Goal: Contribute content

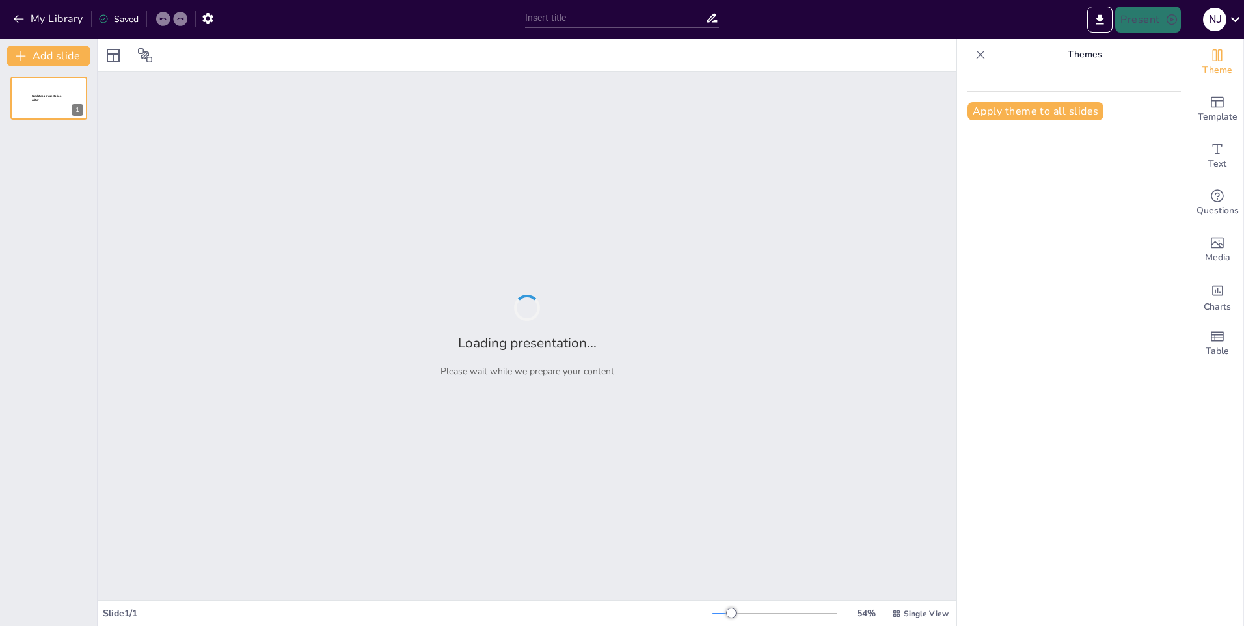
type input "Aggression oder nur ein missverstandenes 'Hallo'? Die Hundekommunikation entsch…"
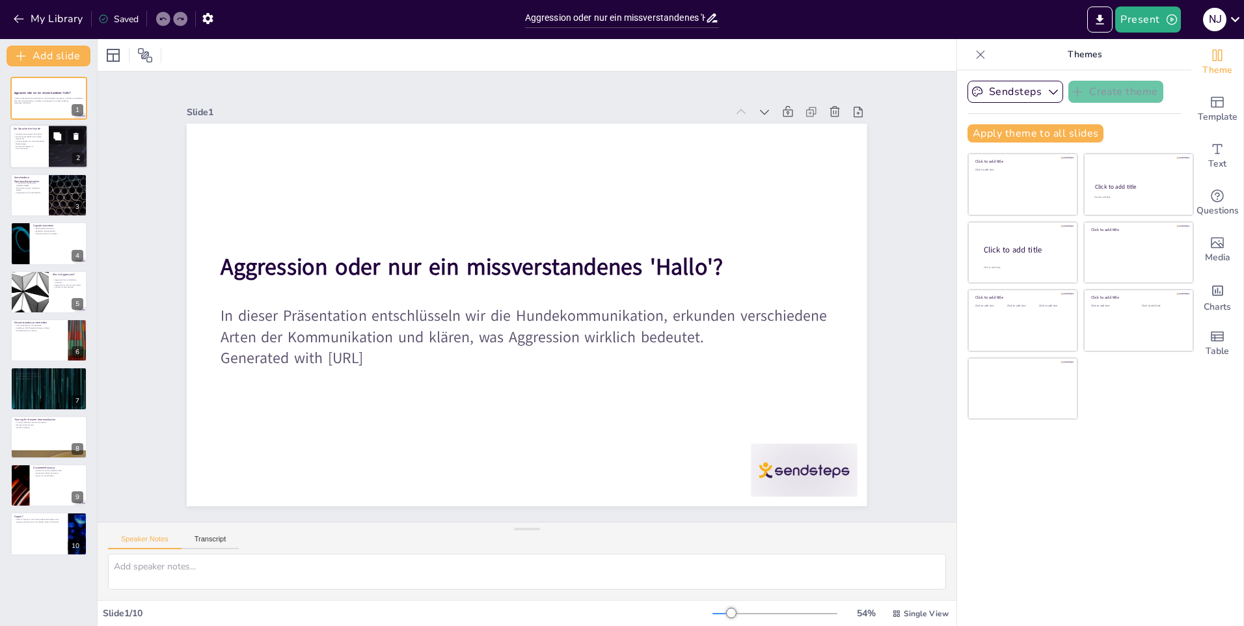
click at [47, 139] on div at bounding box center [49, 147] width 78 height 44
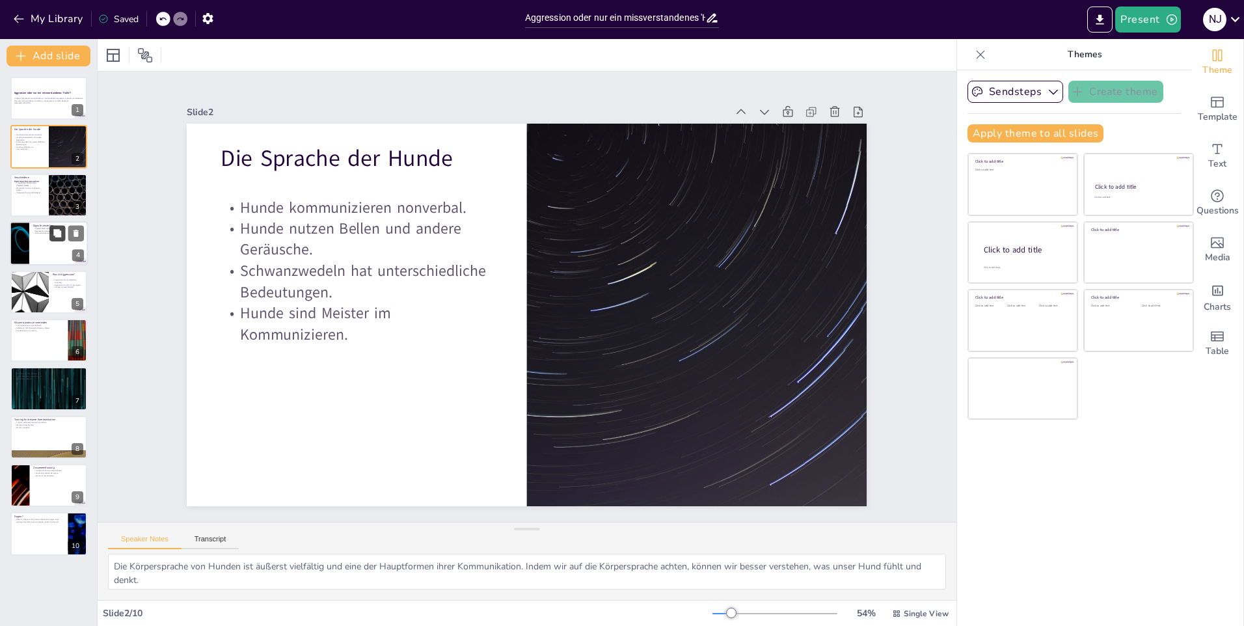
click at [61, 233] on icon at bounding box center [57, 233] width 8 height 8
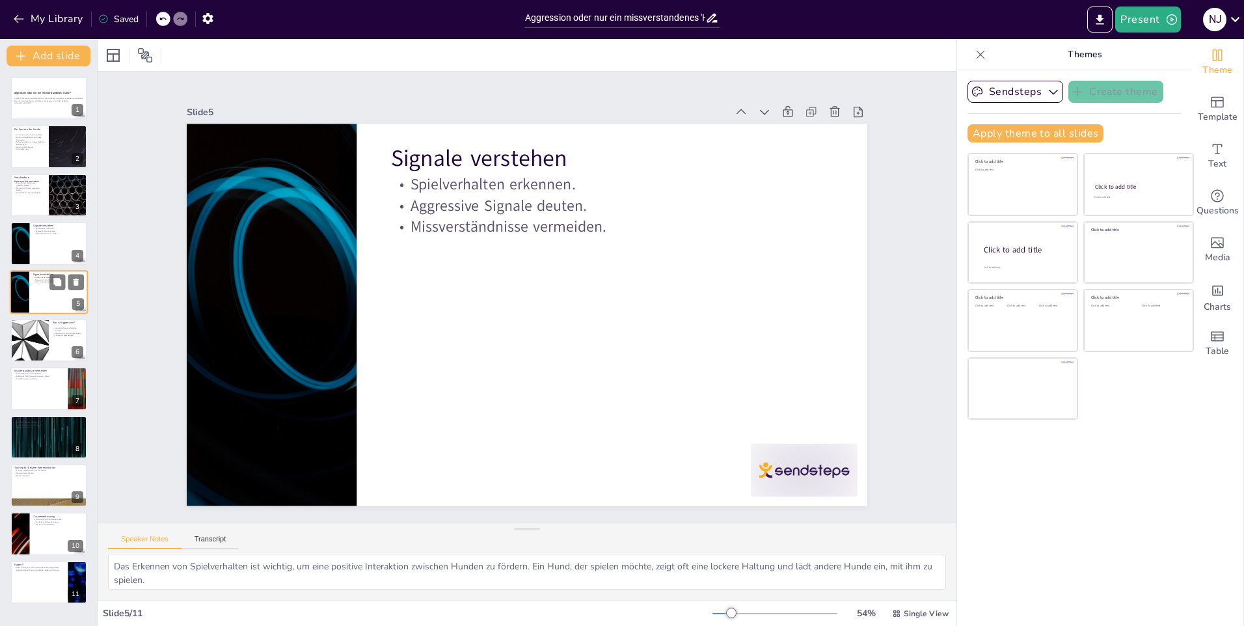
click at [66, 282] on div at bounding box center [66, 282] width 34 height 16
click at [66, 245] on div at bounding box center [49, 243] width 78 height 44
click at [62, 292] on div at bounding box center [49, 292] width 78 height 44
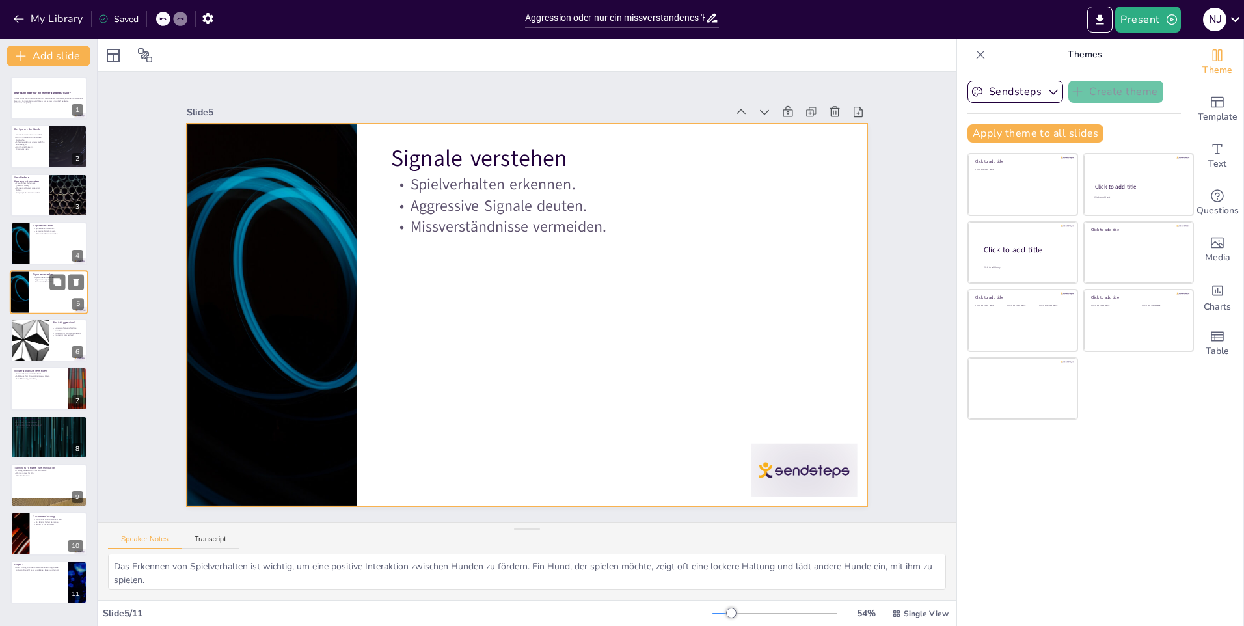
click at [34, 303] on div at bounding box center [49, 292] width 78 height 44
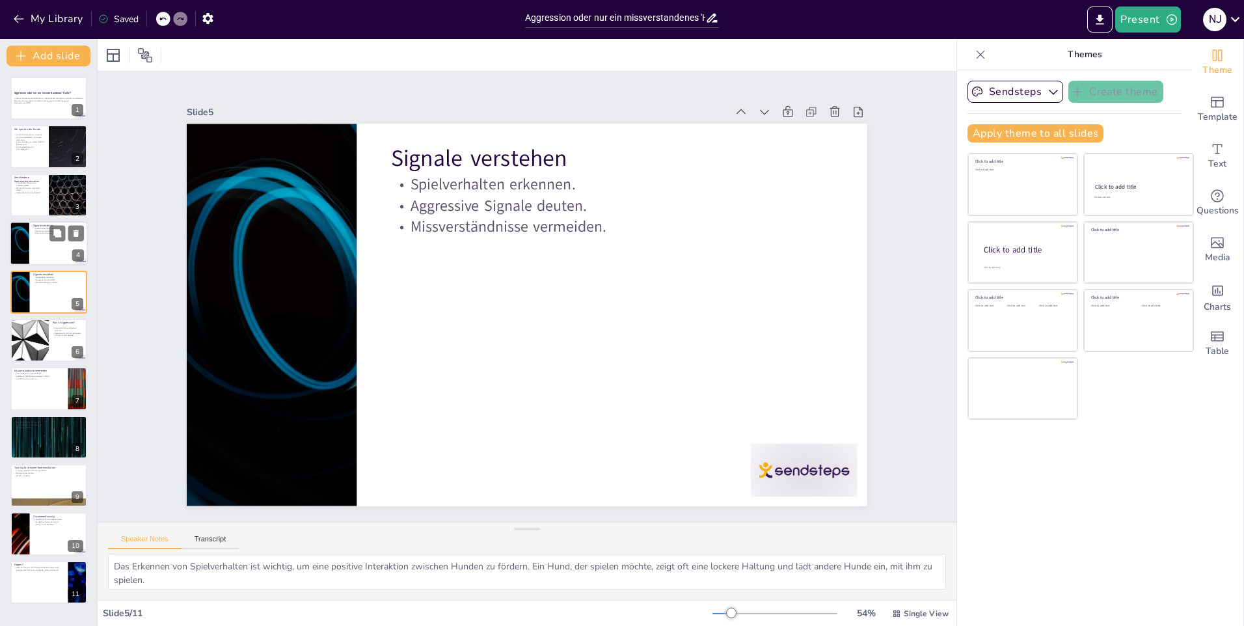
click at [40, 227] on p "Spielverhalten erkennen." at bounding box center [58, 228] width 51 height 3
click at [33, 293] on div at bounding box center [49, 292] width 78 height 44
click at [33, 187] on p "Warnendes Knurren signalisiert Gefahr." at bounding box center [29, 189] width 31 height 5
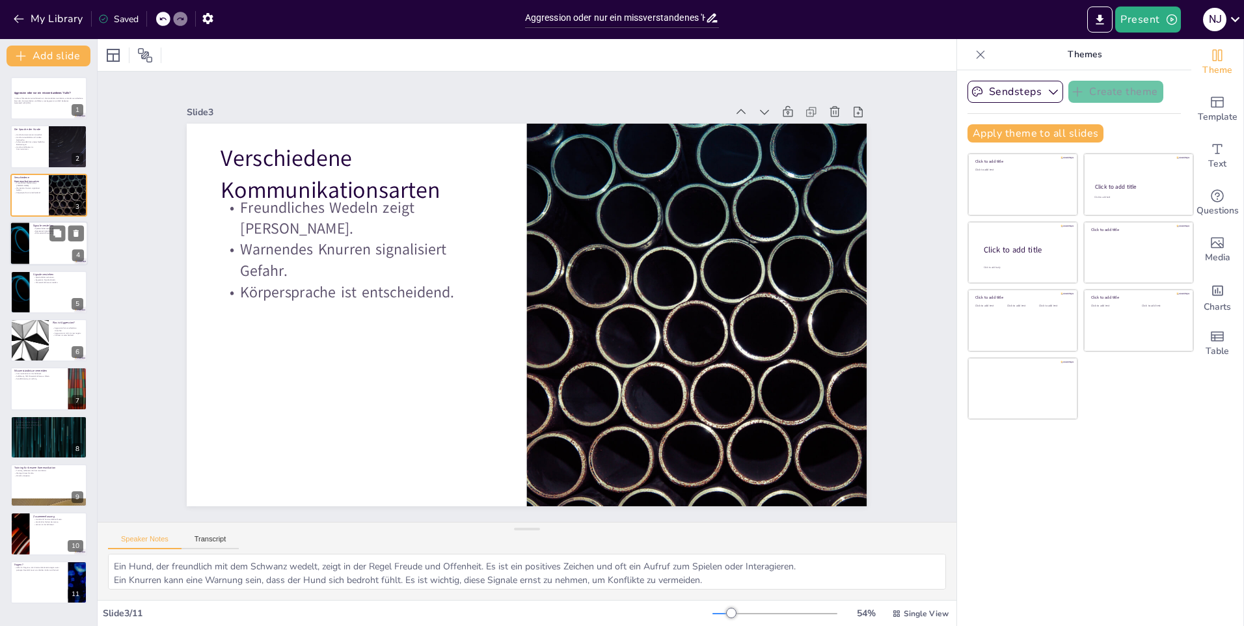
click at [31, 249] on div at bounding box center [49, 243] width 78 height 44
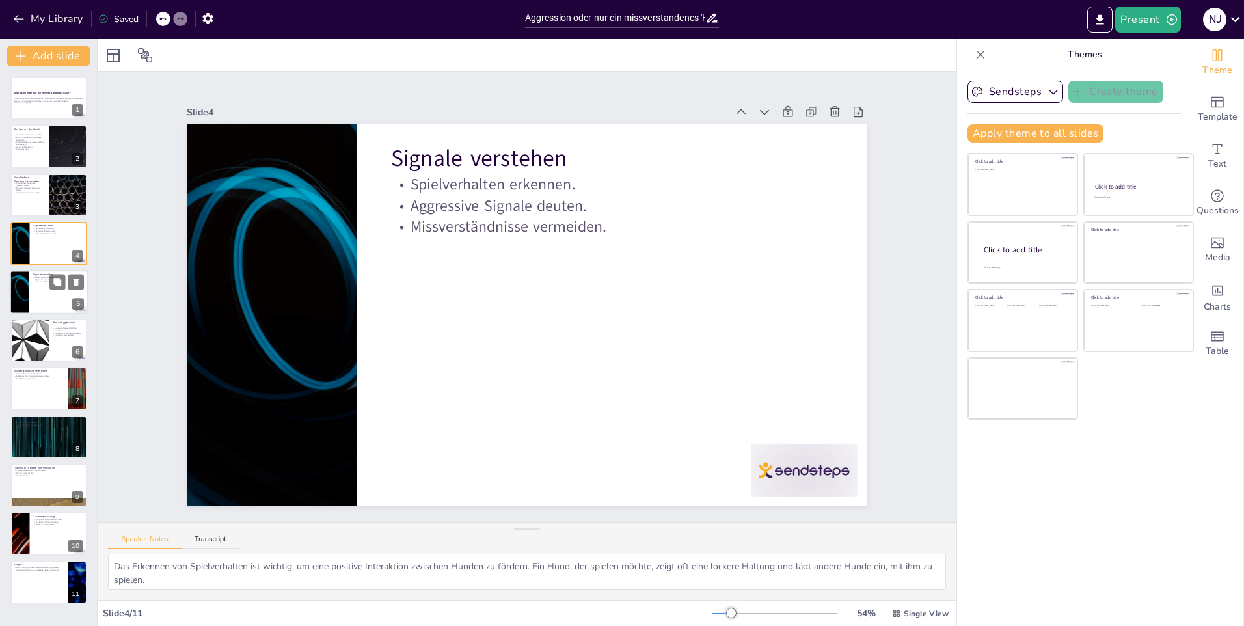
click at [32, 288] on div at bounding box center [49, 292] width 78 height 44
click at [27, 342] on div at bounding box center [29, 340] width 78 height 44
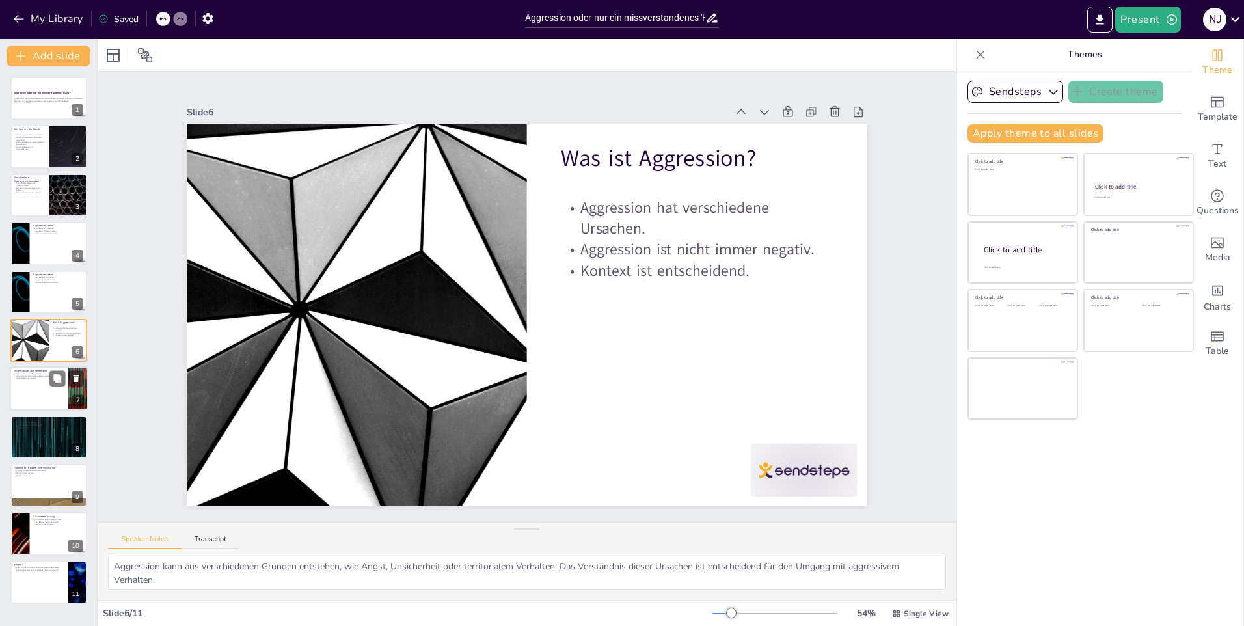
click at [20, 387] on div at bounding box center [49, 389] width 78 height 44
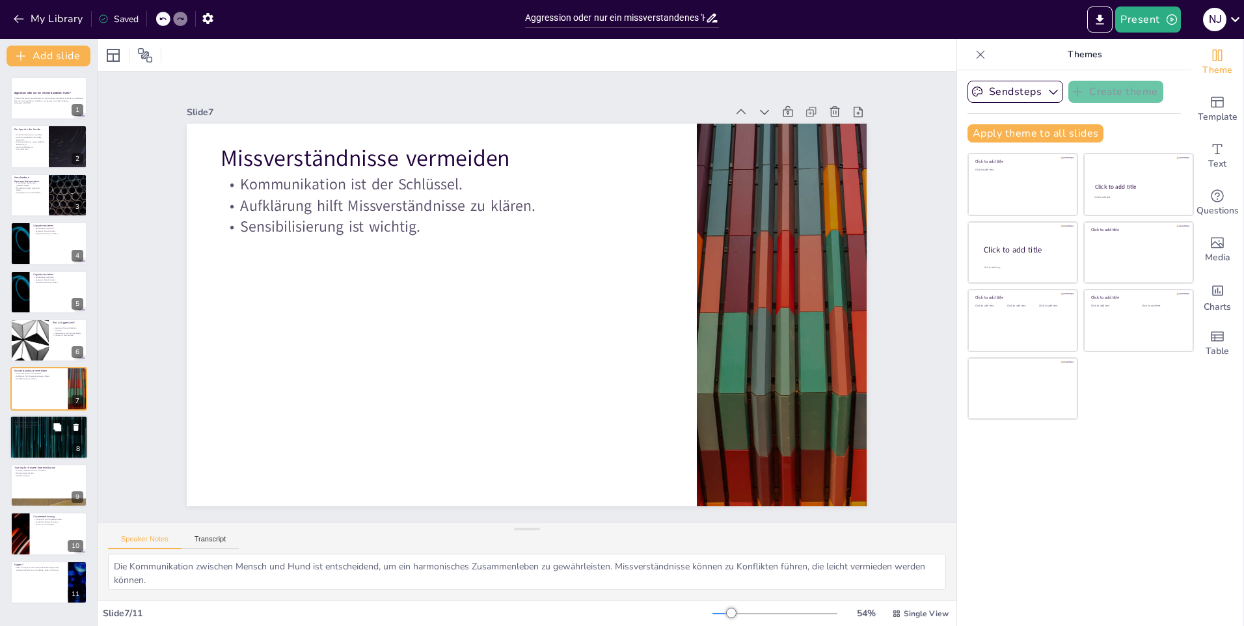
click at [20, 445] on div at bounding box center [49, 437] width 78 height 44
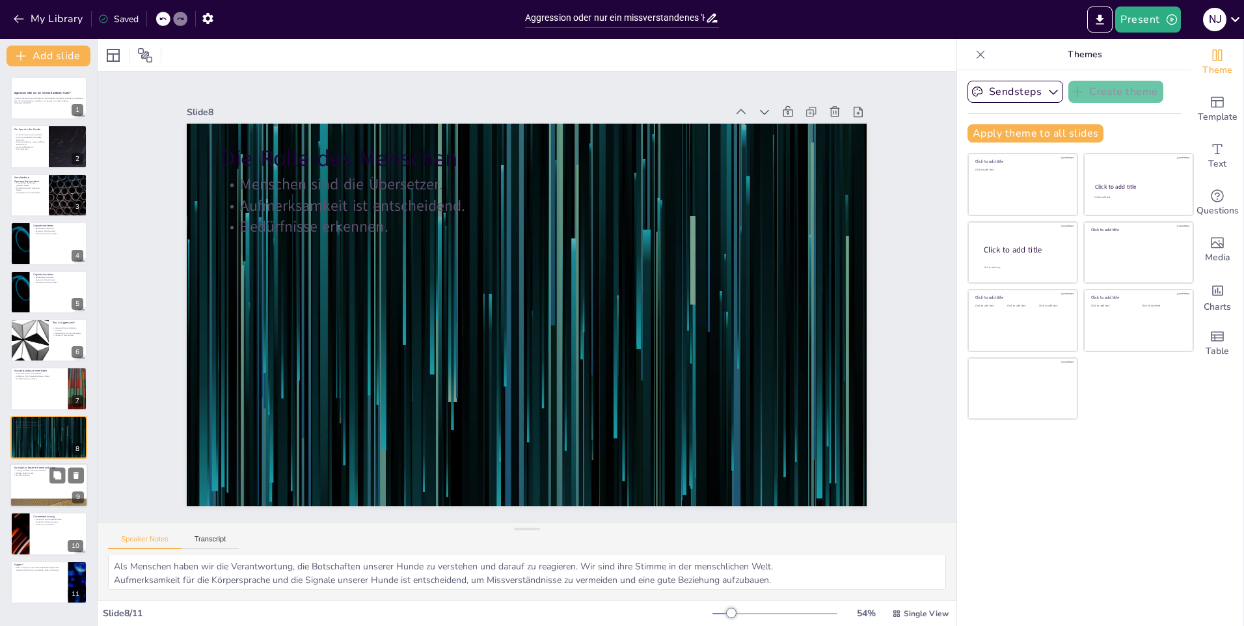
click at [21, 472] on p "Weniger Stress für alle." at bounding box center [49, 473] width 70 height 3
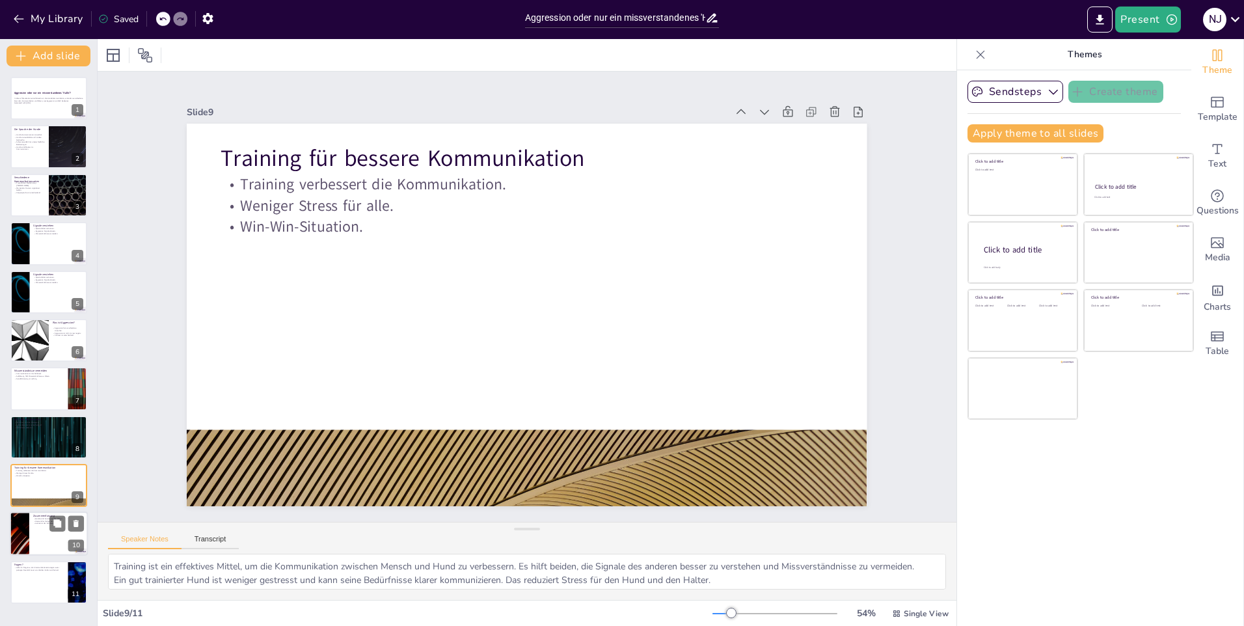
click at [36, 542] on div at bounding box center [49, 534] width 78 height 44
type textarea "Hunde sind äußerst kommunikative Wesen, die ihre Emotionen und Bedürfnisse klar…"
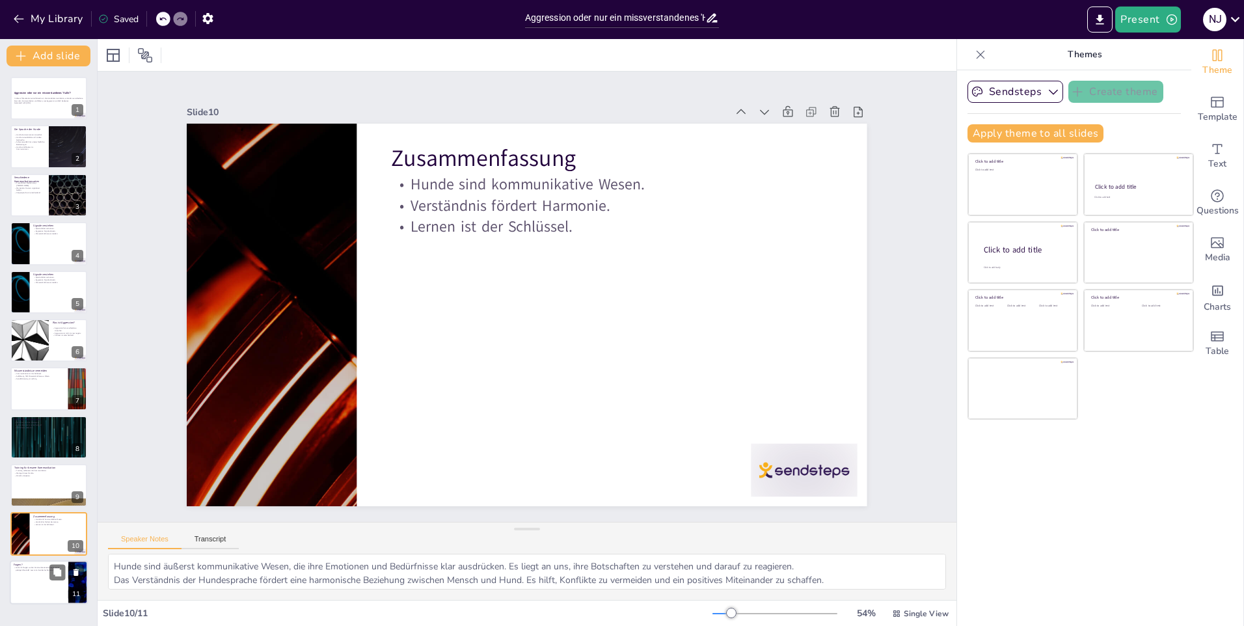
click at [29, 584] on div at bounding box center [49, 582] width 78 height 44
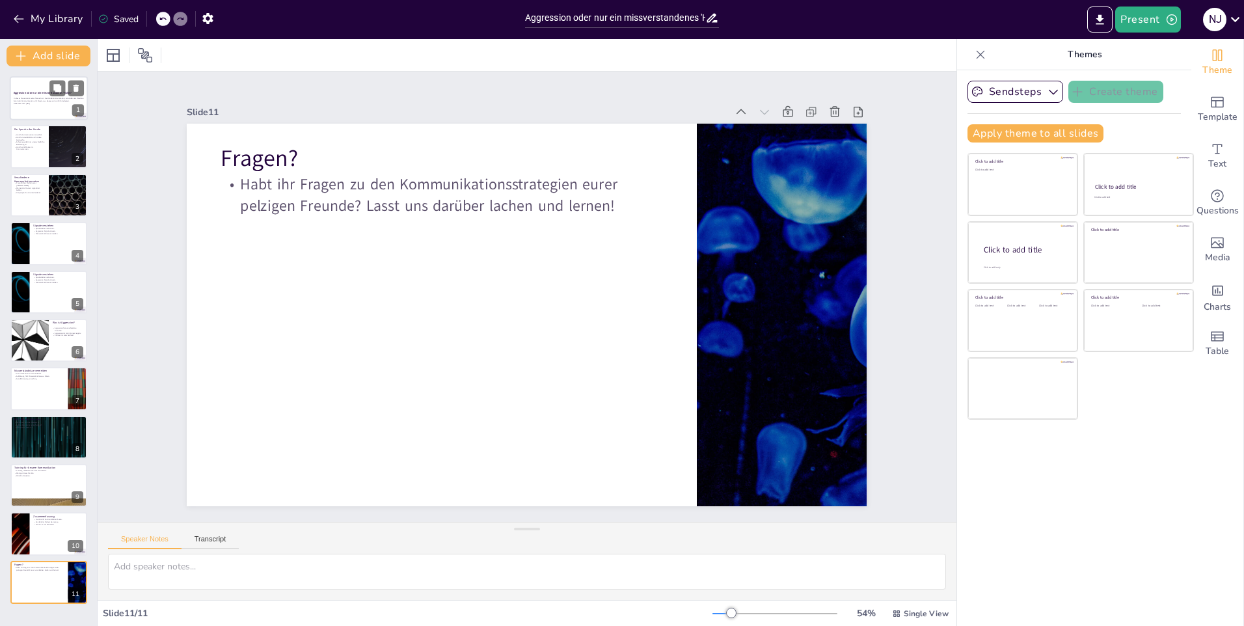
click at [28, 96] on div "Aggression oder nur ein missverstandenes 'Hallo'?" at bounding box center [49, 94] width 70 height 6
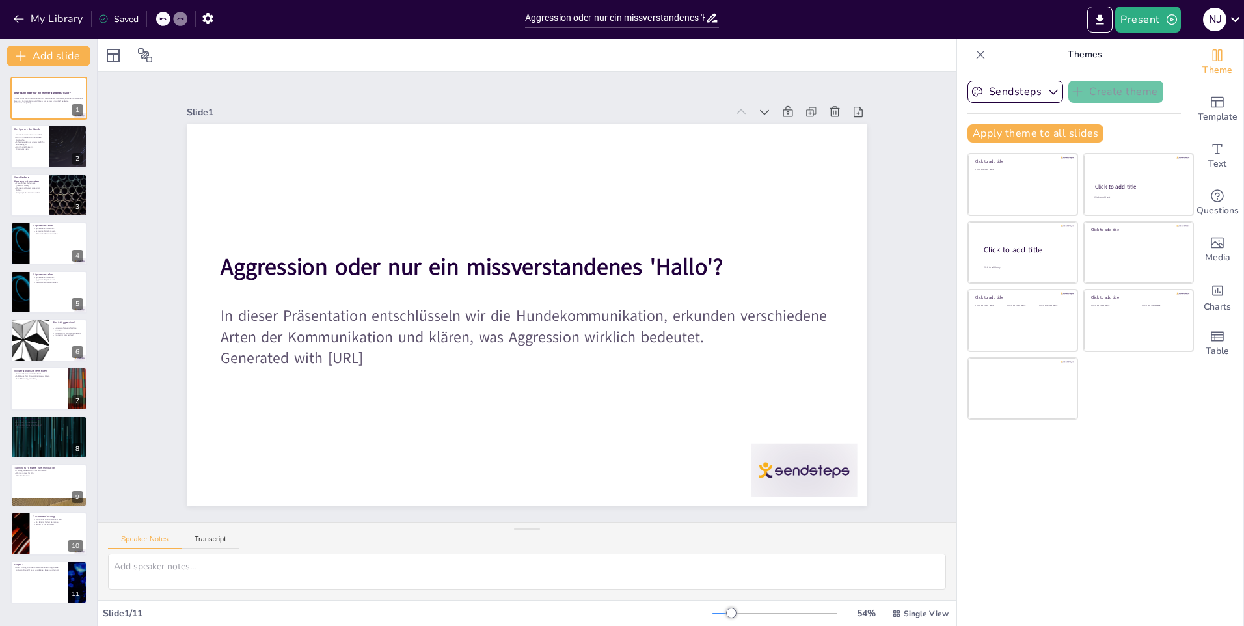
click at [165, 20] on icon at bounding box center [163, 19] width 8 height 8
type textarea "Die Körpersprache von Hunden ist äußerst vielfältig und eine der Hauptformen ih…"
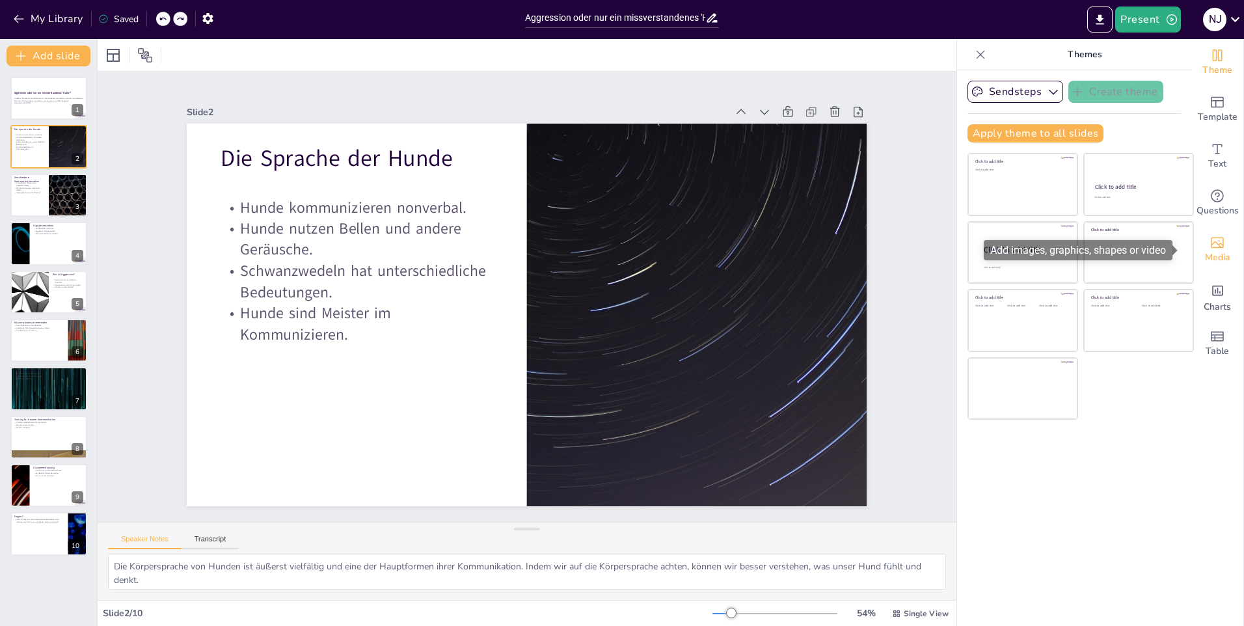
click at [1210, 247] on icon "Add images, graphics, shapes or video" at bounding box center [1218, 243] width 16 height 16
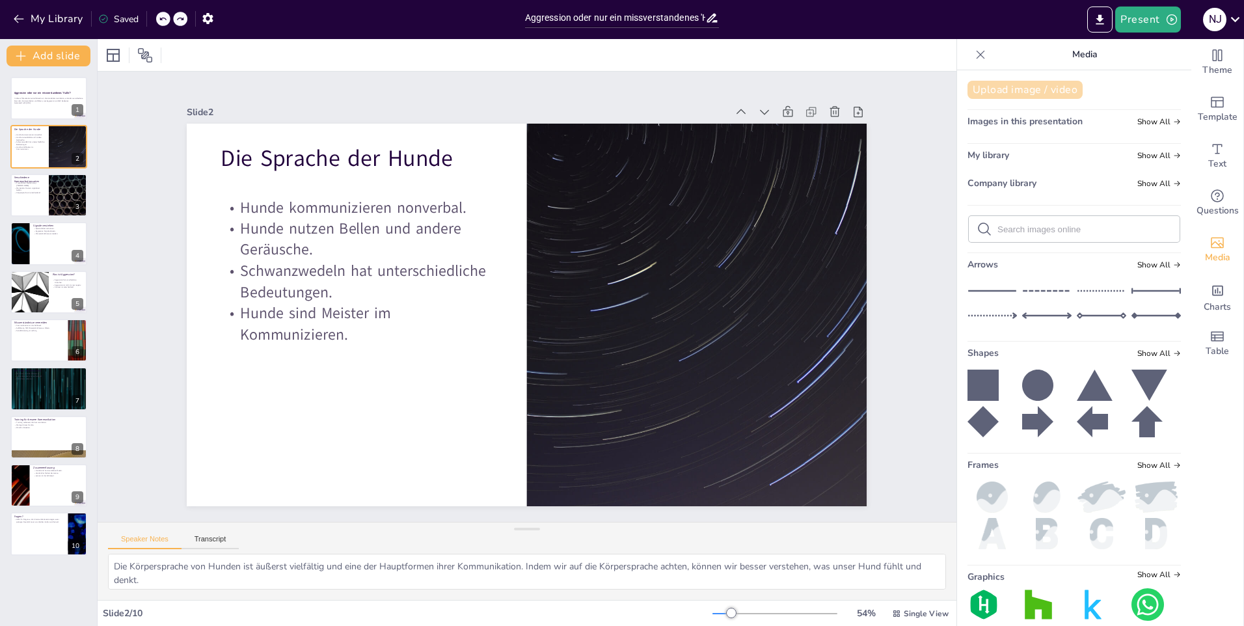
click at [1043, 86] on button "Upload image / video" at bounding box center [1025, 90] width 115 height 18
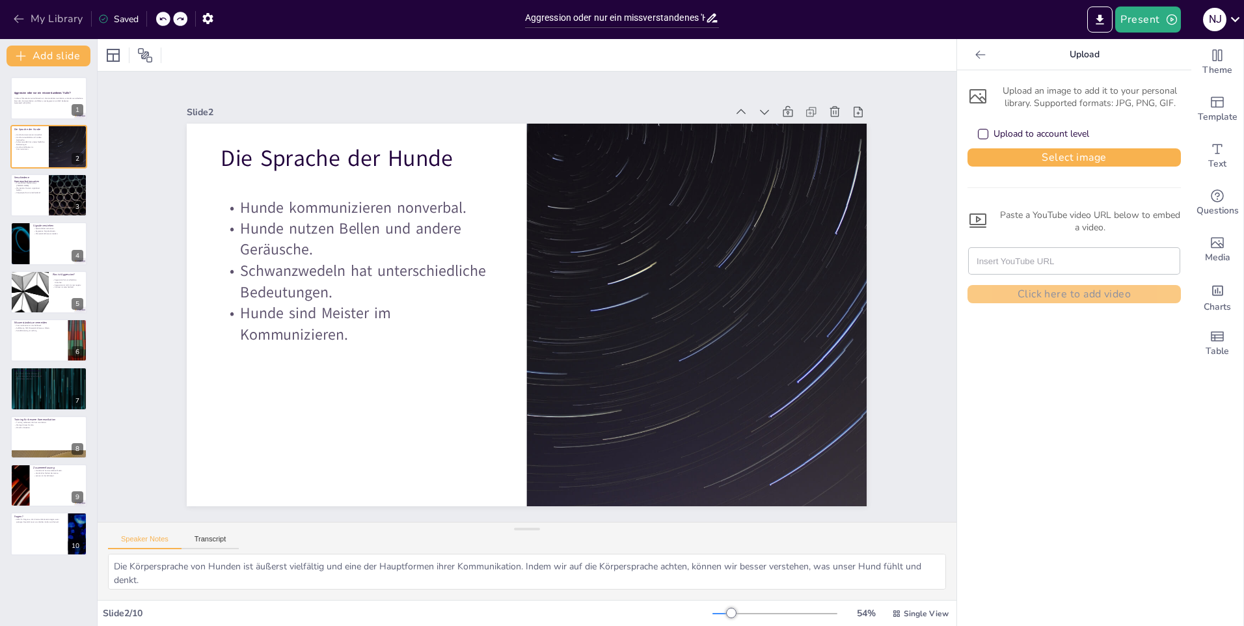
click at [25, 21] on icon "button" at bounding box center [18, 18] width 13 height 13
